Goal: Information Seeking & Learning: Learn about a topic

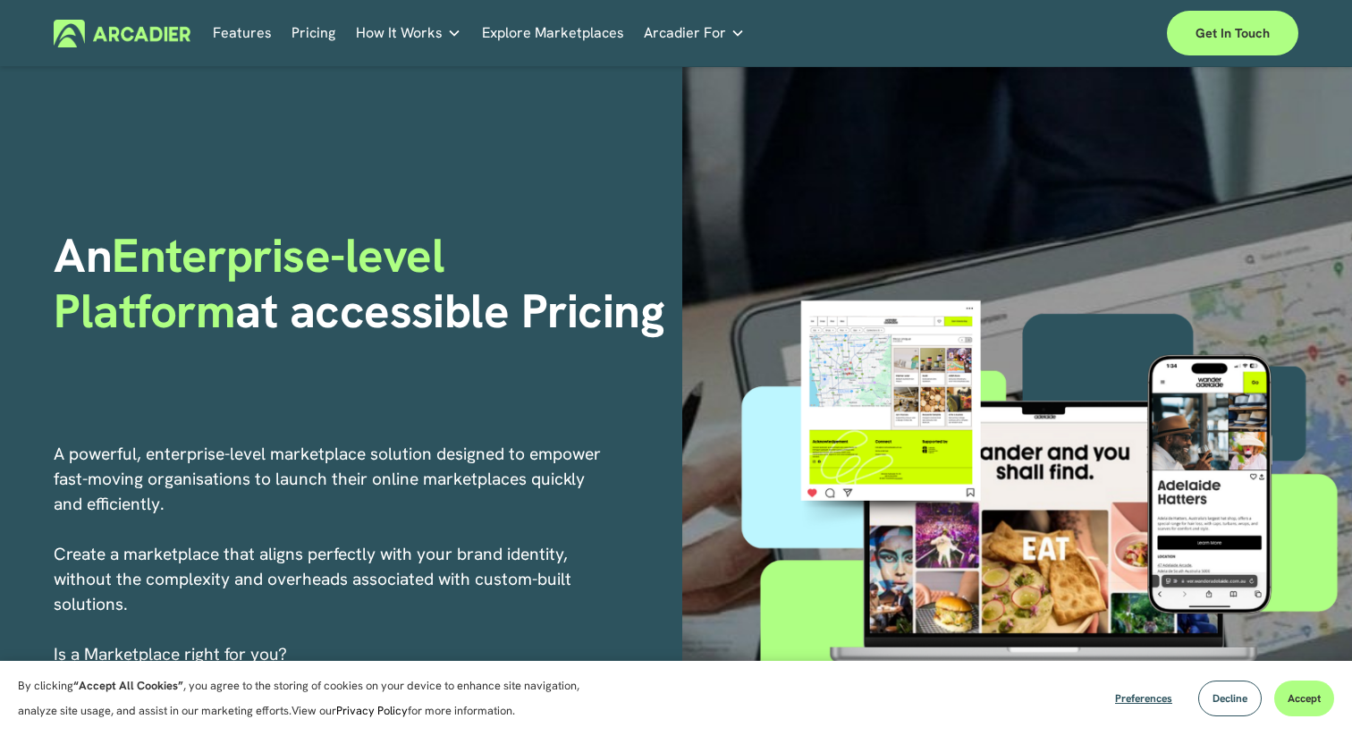
click at [316, 36] on link "Pricing" at bounding box center [313, 34] width 44 height 28
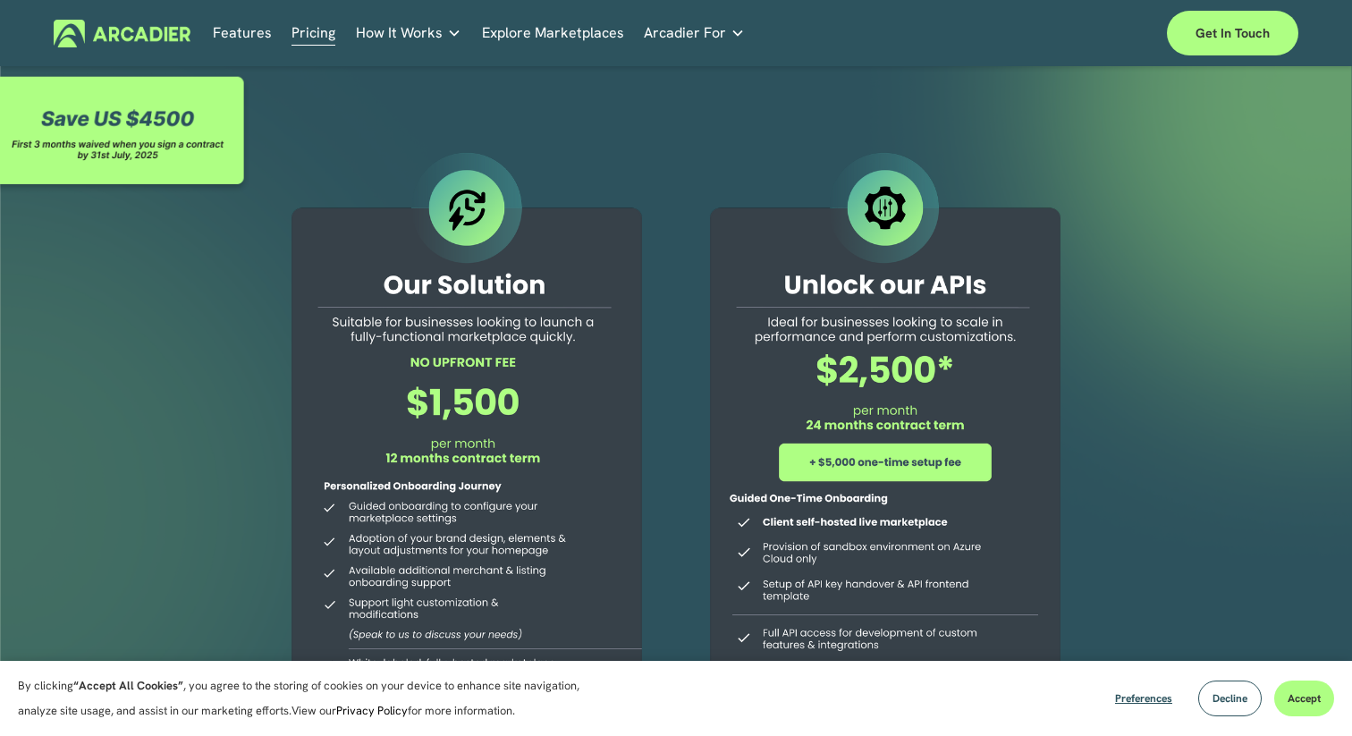
click at [235, 38] on link "Features" at bounding box center [242, 34] width 59 height 28
